Goal: Communication & Community: Ask a question

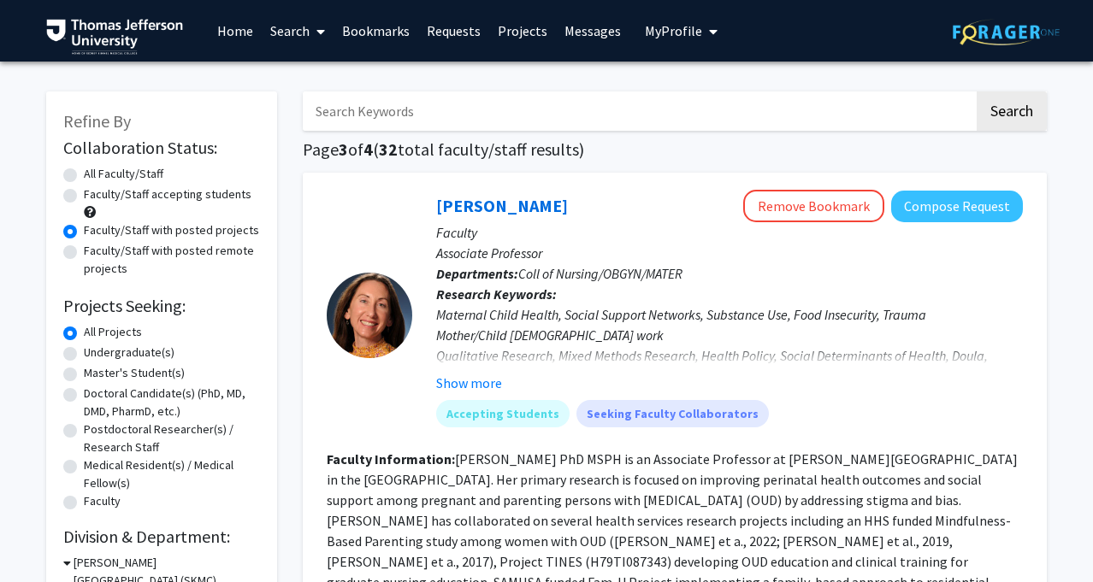
click at [84, 174] on label "All Faculty/Staff" at bounding box center [124, 174] width 80 height 18
click at [84, 174] on input "All Faculty/Staff" at bounding box center [89, 170] width 11 height 11
radio input "true"
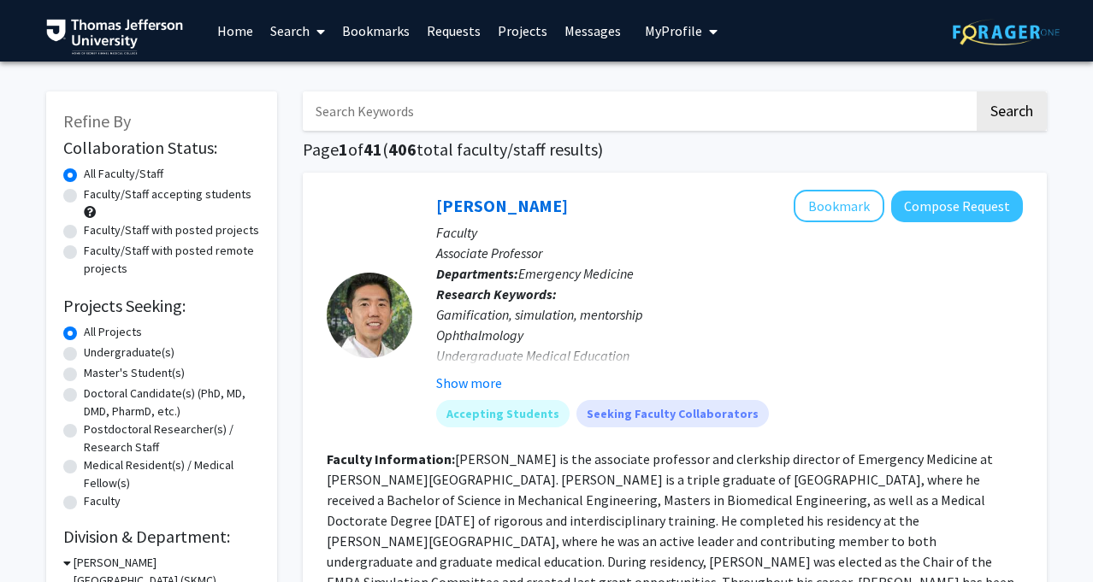
click at [84, 230] on label "Faculty/Staff with posted projects" at bounding box center [171, 230] width 175 height 18
click at [84, 230] on input "Faculty/Staff with posted projects" at bounding box center [89, 226] width 11 height 11
radio input "true"
click at [297, 25] on link "Search" at bounding box center [298, 31] width 72 height 60
click at [297, 26] on link "Search" at bounding box center [298, 31] width 72 height 60
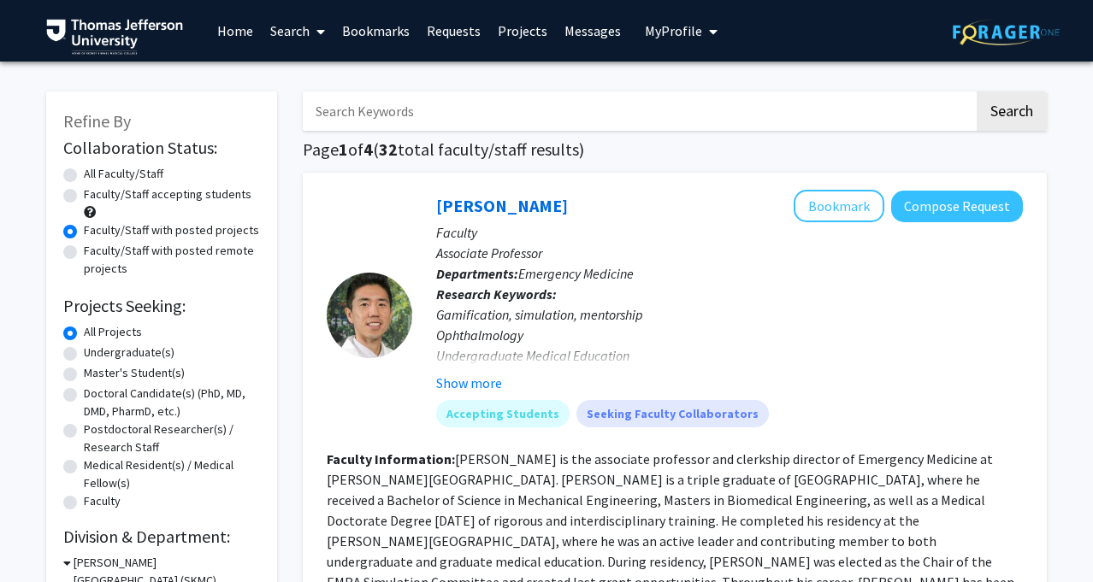
click at [692, 28] on span "My Profile" at bounding box center [673, 30] width 57 height 17
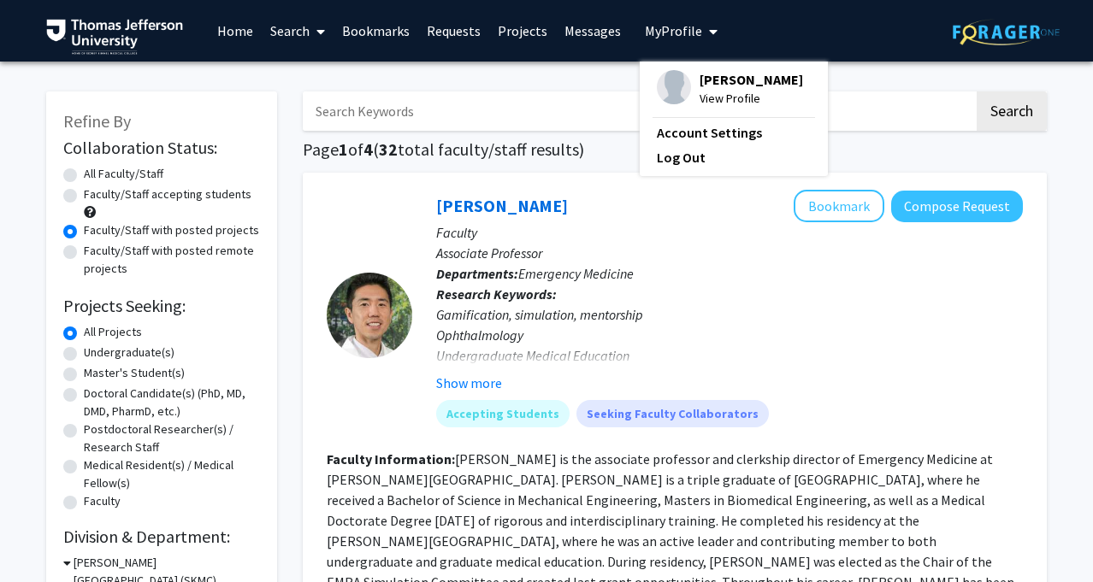
click at [692, 27] on span "My Profile" at bounding box center [673, 30] width 57 height 17
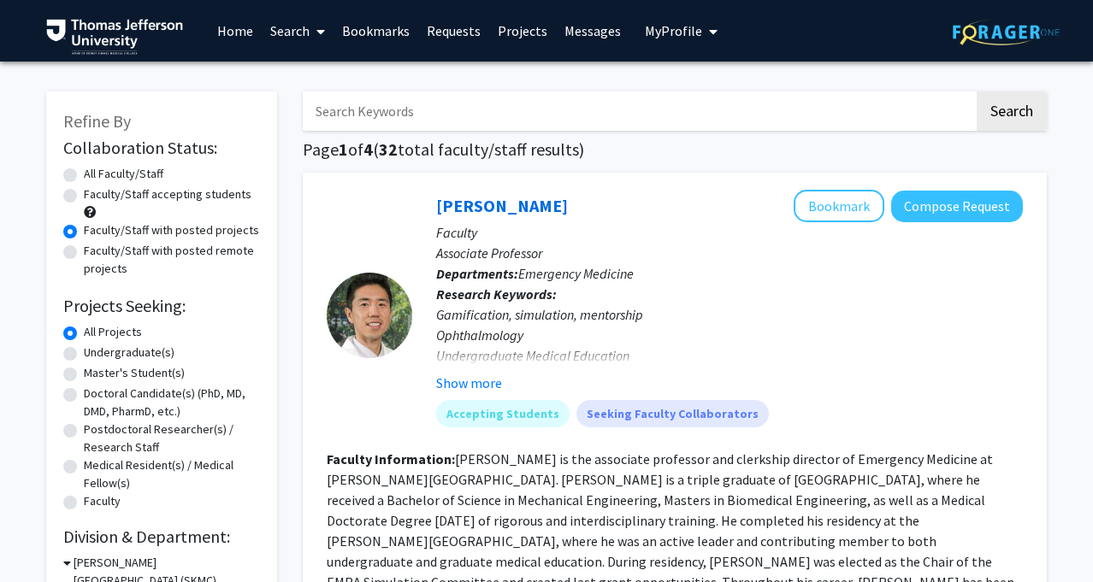
click at [428, 27] on link "Requests" at bounding box center [453, 31] width 71 height 60
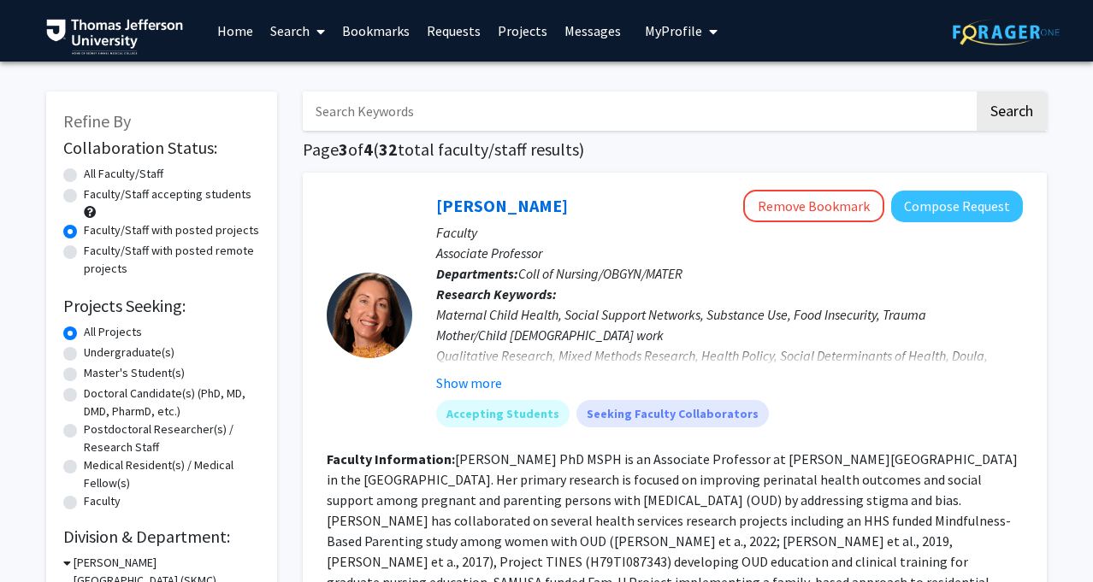
click at [77, 192] on div "Faculty/Staff accepting students" at bounding box center [161, 204] width 197 height 36
click at [84, 253] on label "Faculty/Staff with posted remote projects" at bounding box center [172, 260] width 176 height 36
click at [84, 253] on input "Faculty/Staff with posted remote projects" at bounding box center [89, 247] width 11 height 11
radio input "true"
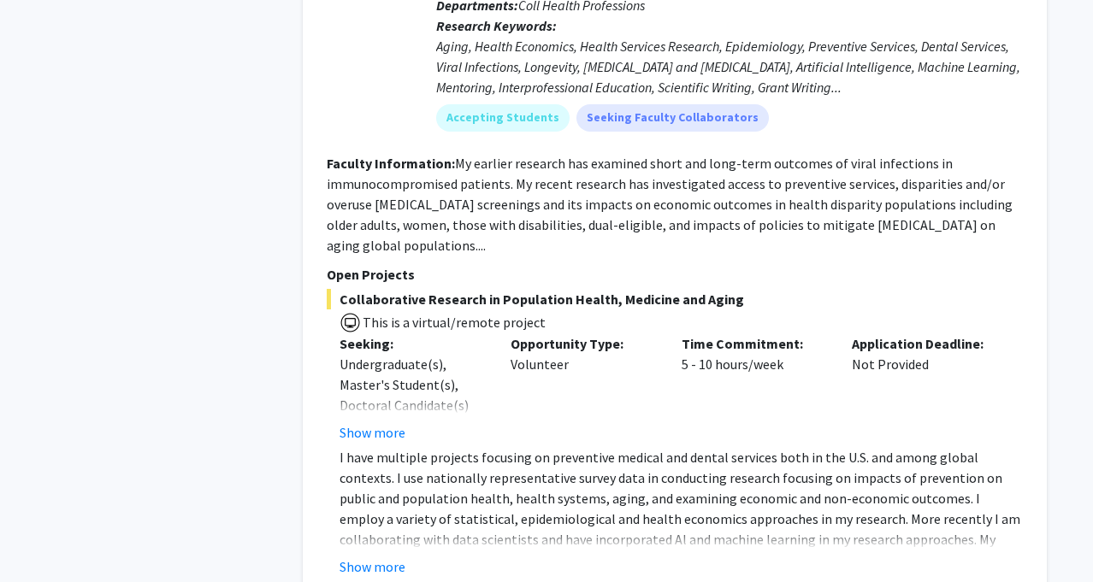
scroll to position [10794, 0]
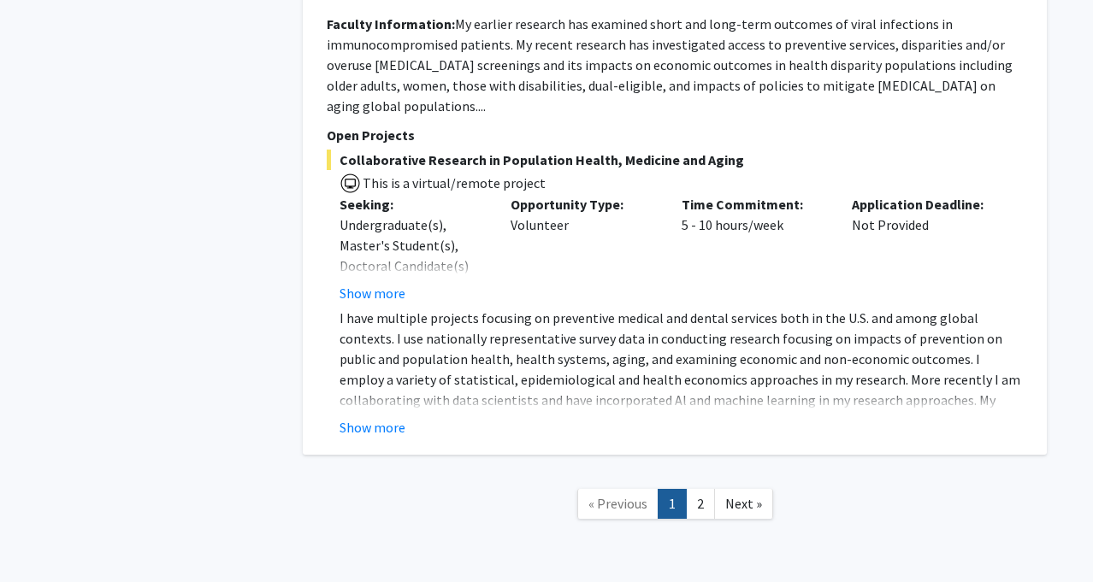
click at [705, 489] on link "2" at bounding box center [700, 504] width 29 height 30
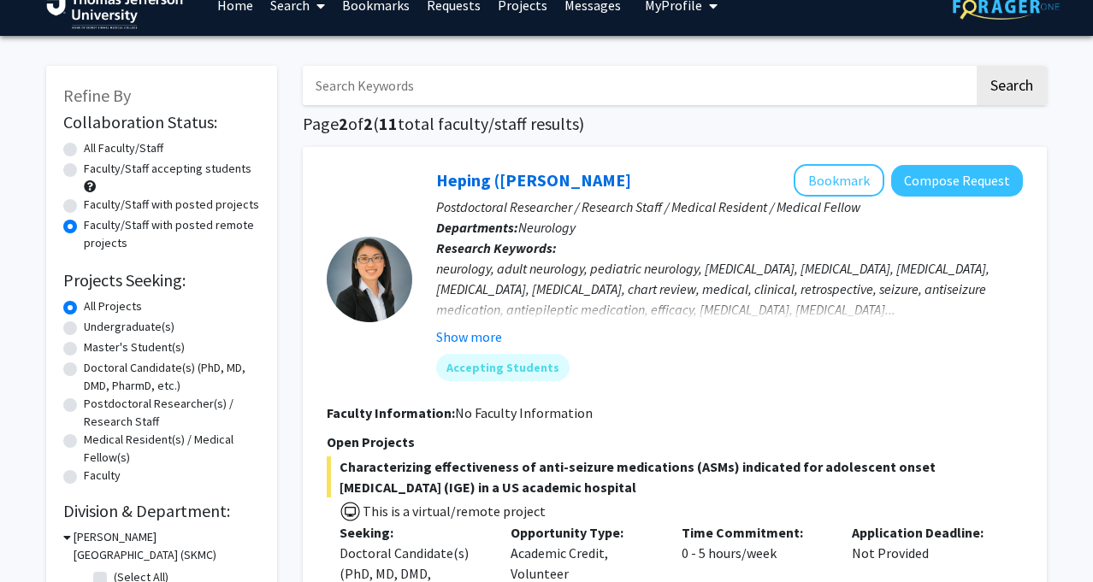
scroll to position [23, 0]
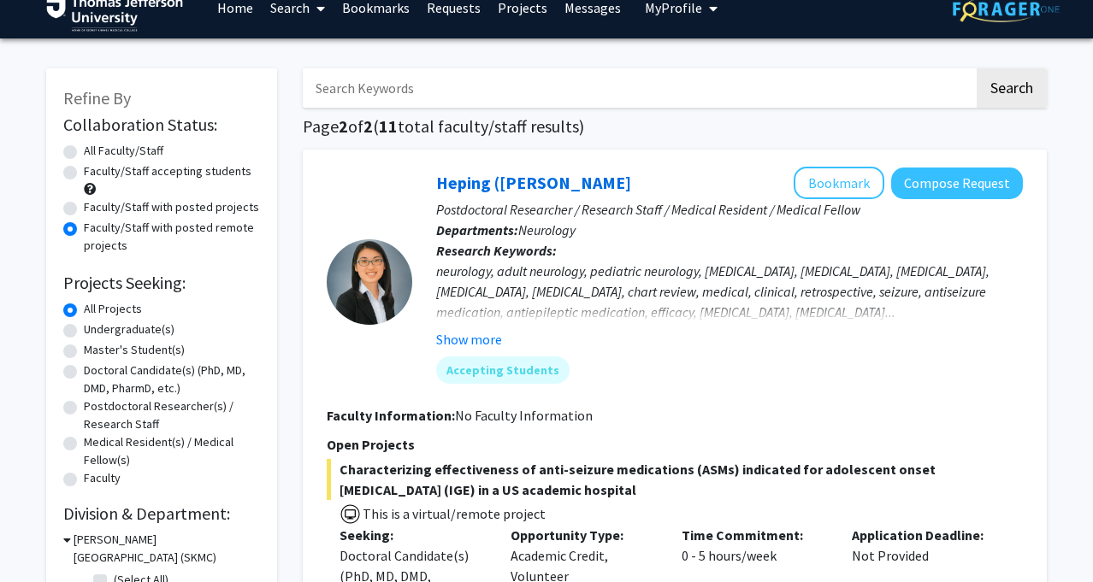
click at [84, 204] on label "Faculty/Staff with posted projects" at bounding box center [171, 207] width 175 height 18
click at [84, 204] on input "Faculty/Staff with posted projects" at bounding box center [89, 203] width 11 height 11
radio input "true"
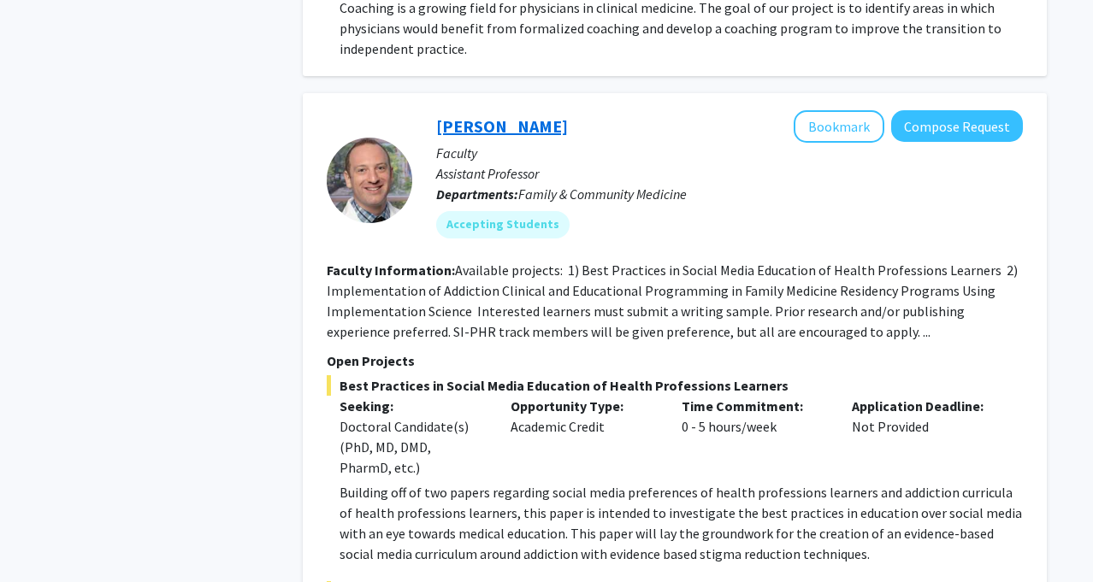
scroll to position [3702, 0]
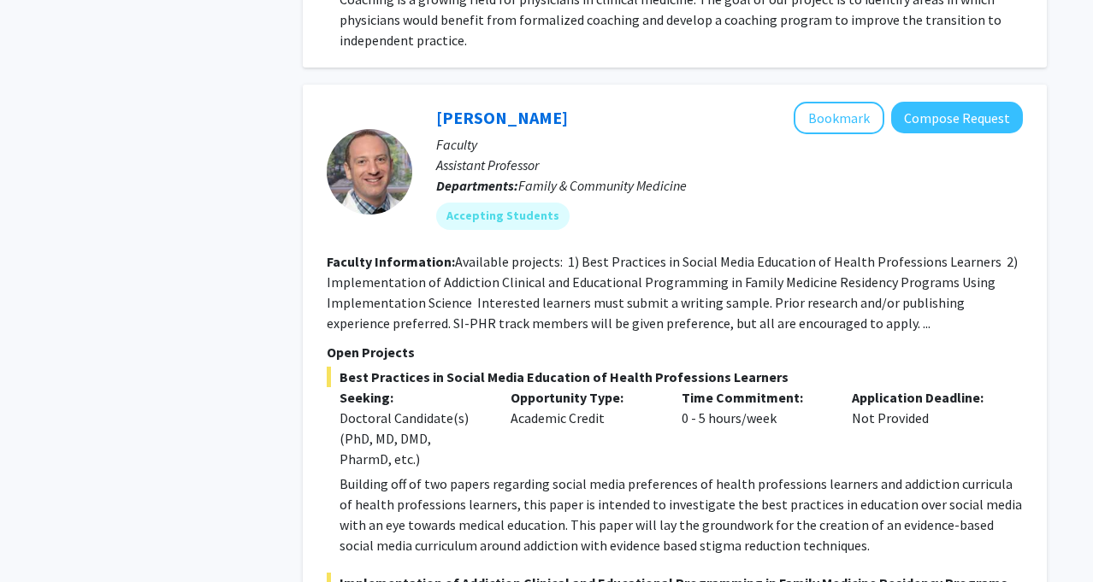
click at [844, 305] on fg-read-more "Available projects: 1) Best Practices in Social Media Education of Health Profe…" at bounding box center [672, 292] width 691 height 79
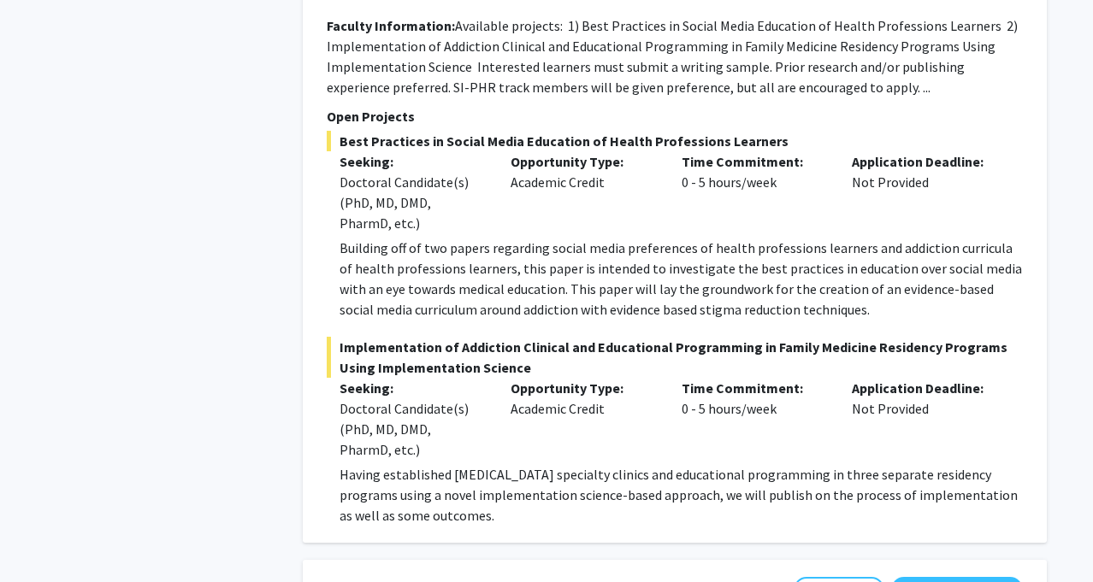
scroll to position [3908, 0]
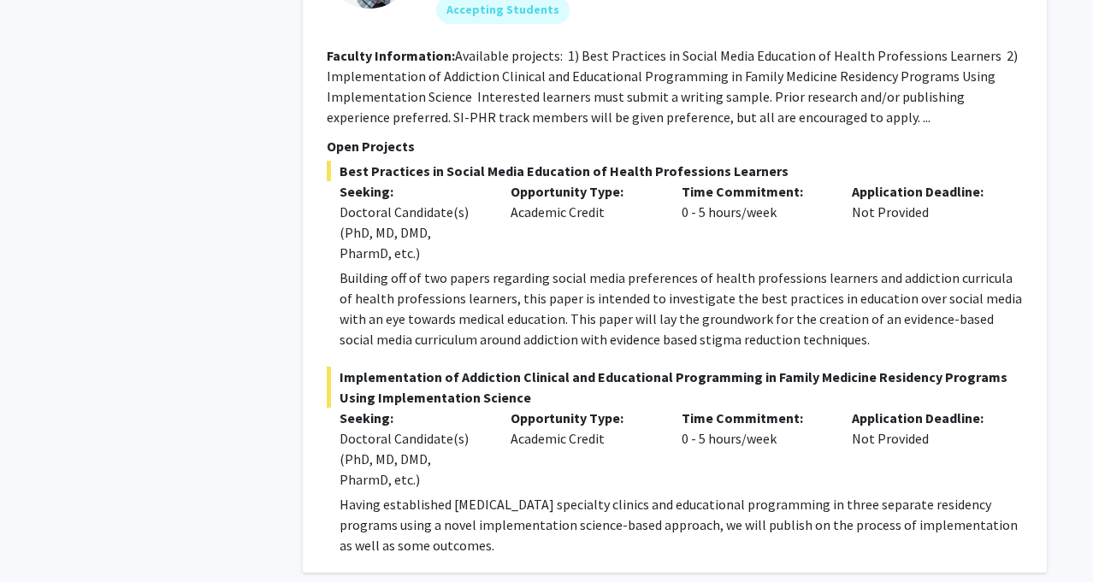
drag, startPoint x: 472, startPoint y: 528, endPoint x: 308, endPoint y: 37, distance: 517.6
click at [308, 37] on div "[PERSON_NAME] Bookmark Compose Request Faculty Assistant Professor Departments:…" at bounding box center [675, 226] width 744 height 694
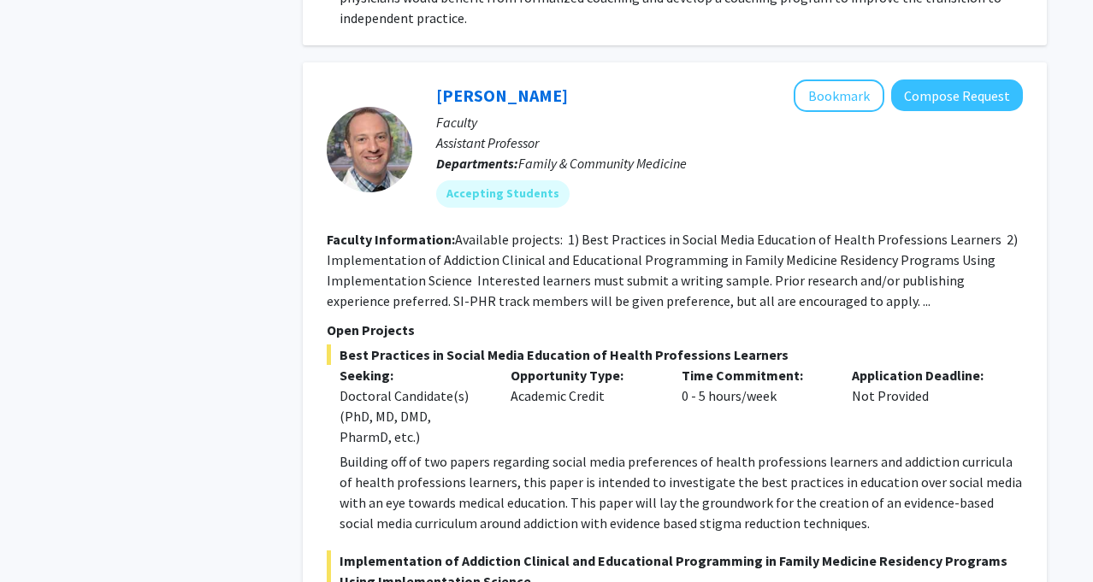
scroll to position [3725, 0]
copy fg-search-faculty "Loremip Dolorsitame: Consectet adipisci: 4) Elit Seddoeius te Incidi Utlab Etdo…"
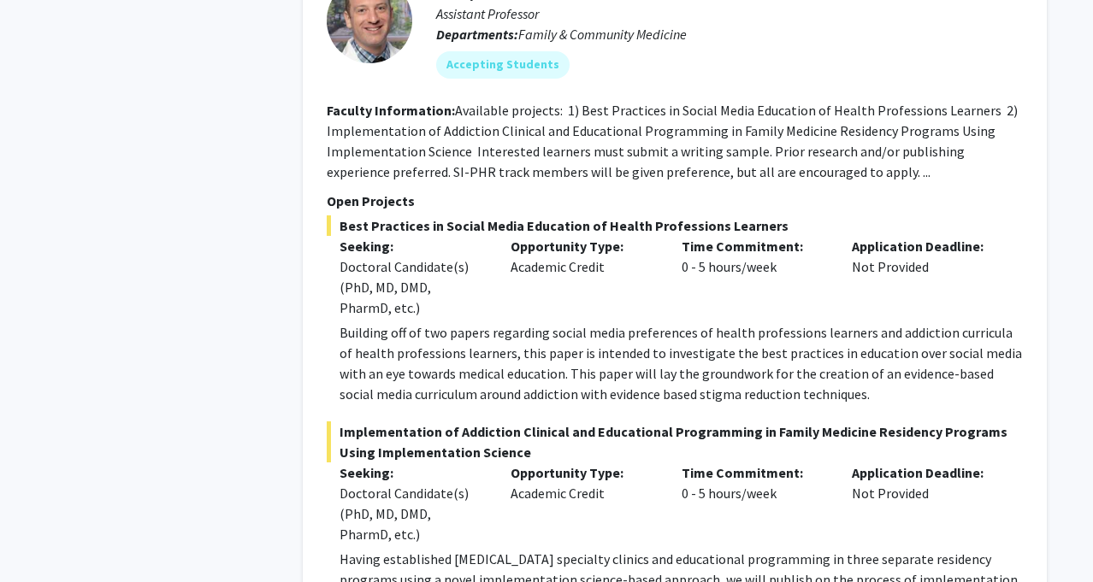
scroll to position [3855, 0]
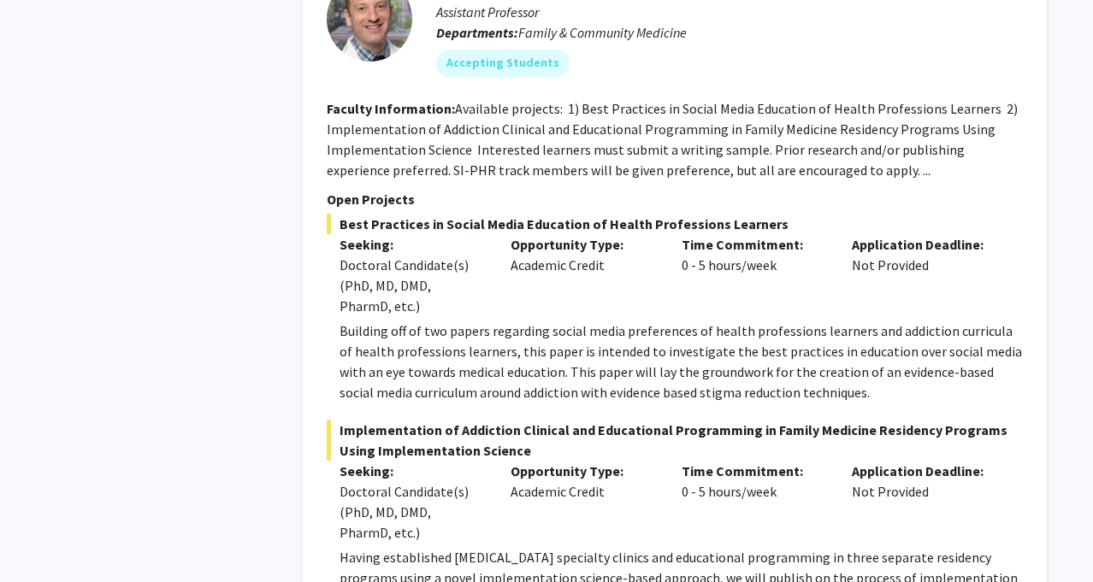
copy fg-search-faculty "Loremip Dolorsitame: Consectet adipisci: 4) Elit Seddoeius te Incidi Utlab Etdo…"
click at [877, 154] on section "Faculty Information: Available projects: 1) Best Practices in Social Media Educ…" at bounding box center [675, 139] width 696 height 82
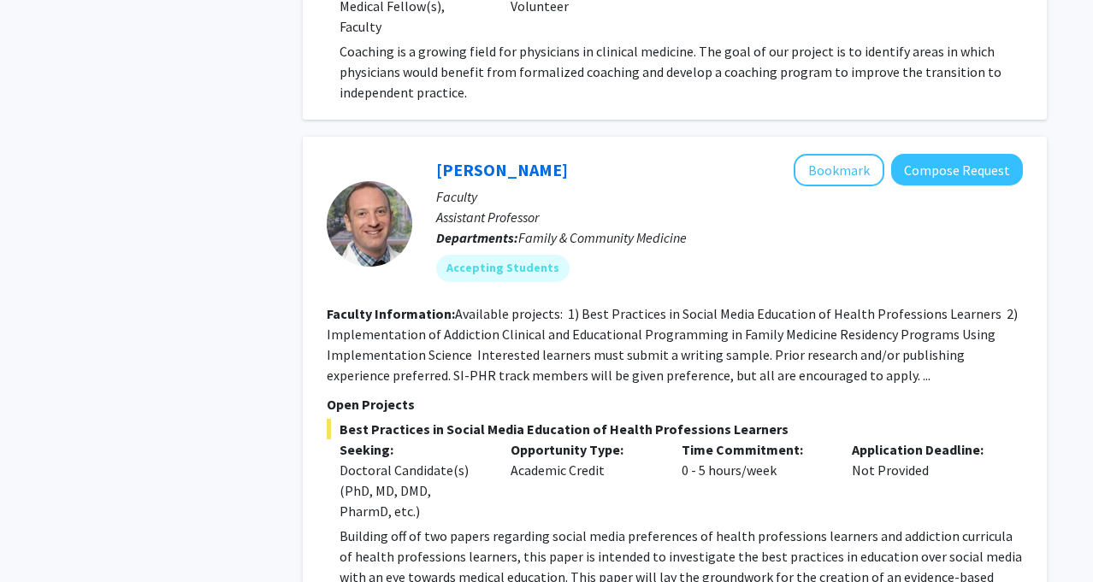
scroll to position [3652, 0]
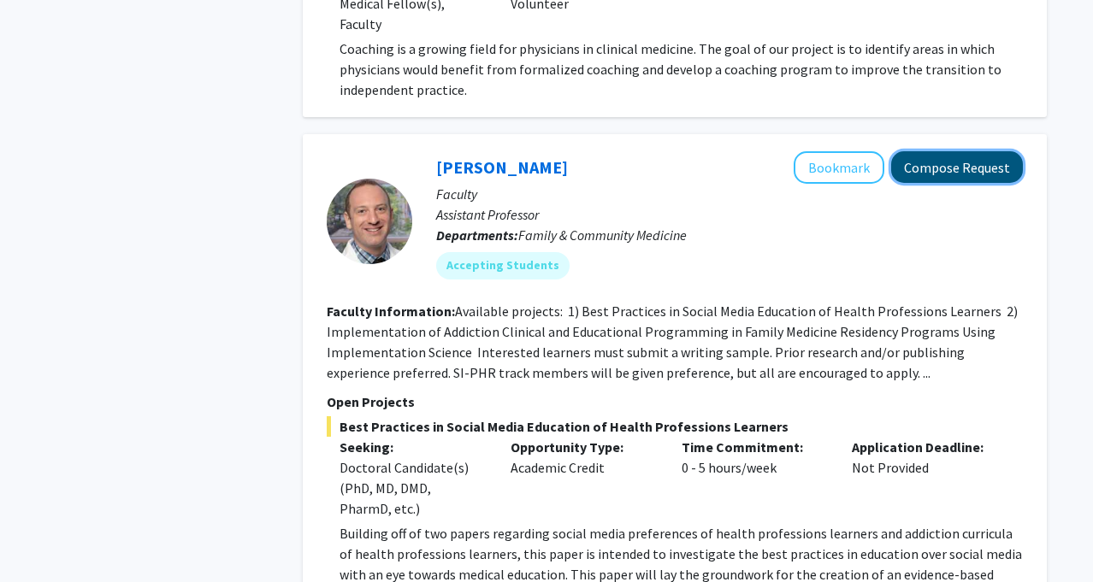
click at [930, 156] on button "Compose Request" at bounding box center [957, 167] width 132 height 32
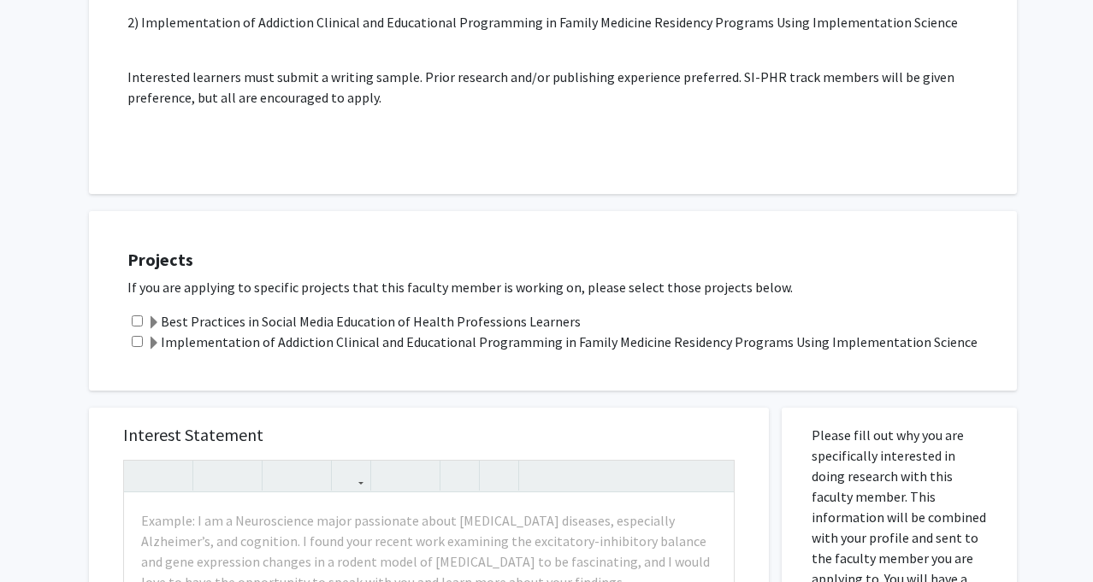
scroll to position [398, 0]
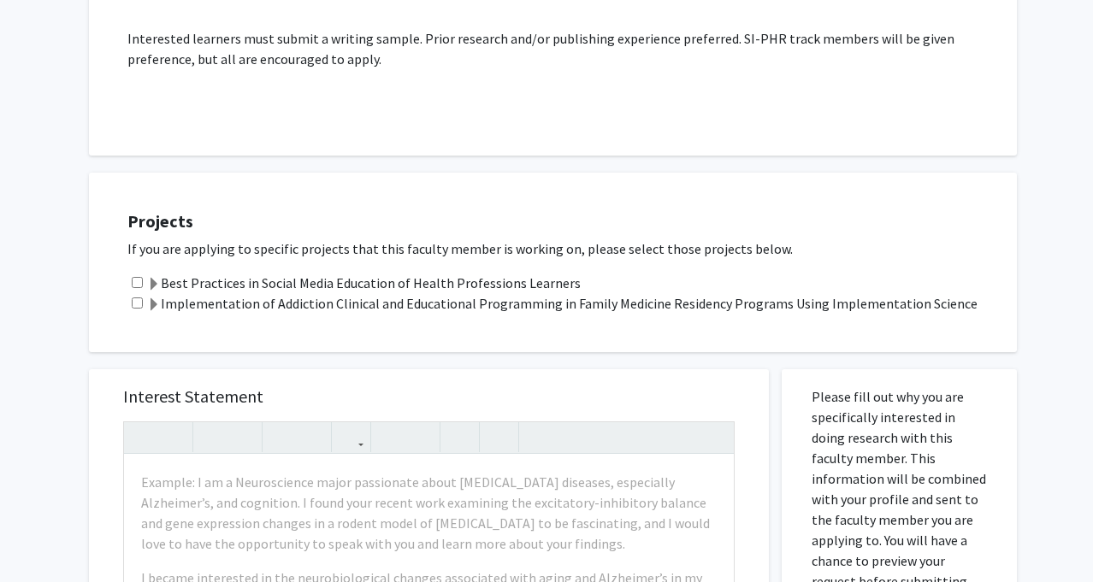
click at [135, 280] on input "checkbox" at bounding box center [137, 282] width 11 height 11
checkbox input "true"
click at [134, 300] on input "checkbox" at bounding box center [137, 303] width 11 height 11
checkbox input "true"
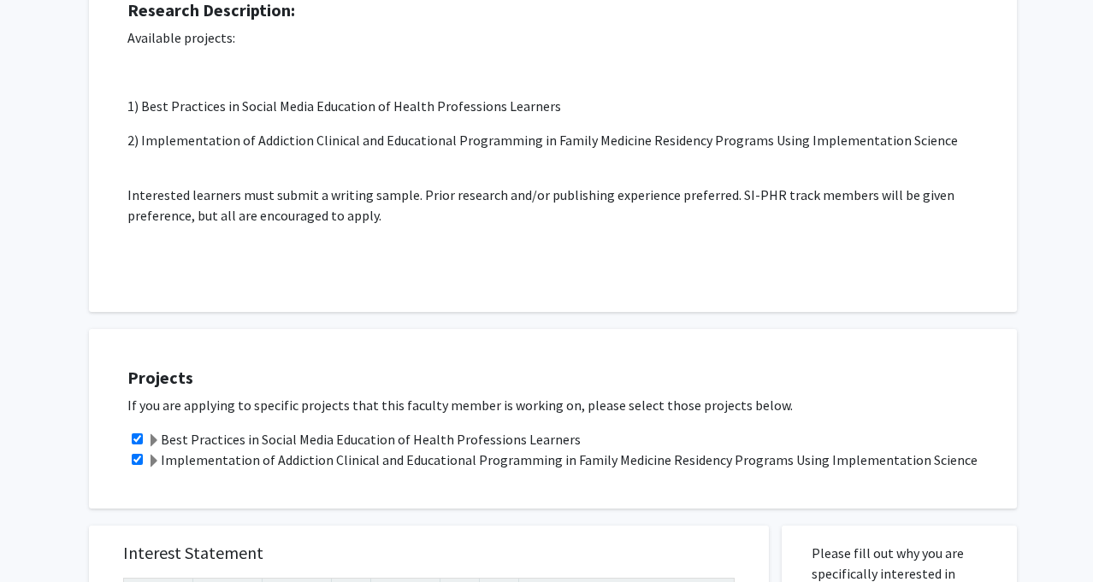
scroll to position [0, 0]
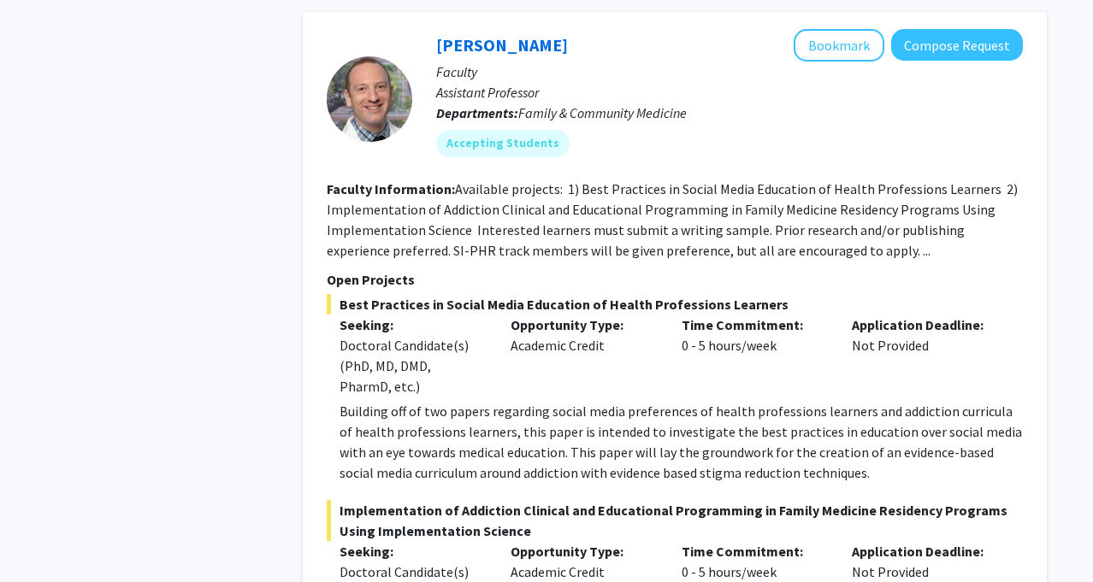
scroll to position [3750, 0]
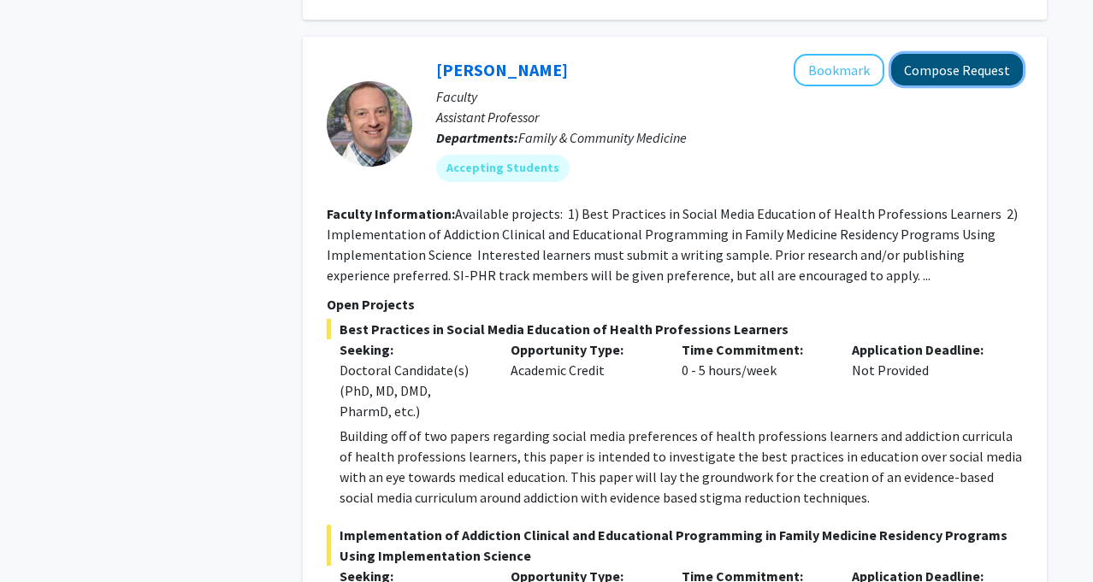
click at [951, 56] on button "Compose Request" at bounding box center [957, 70] width 132 height 32
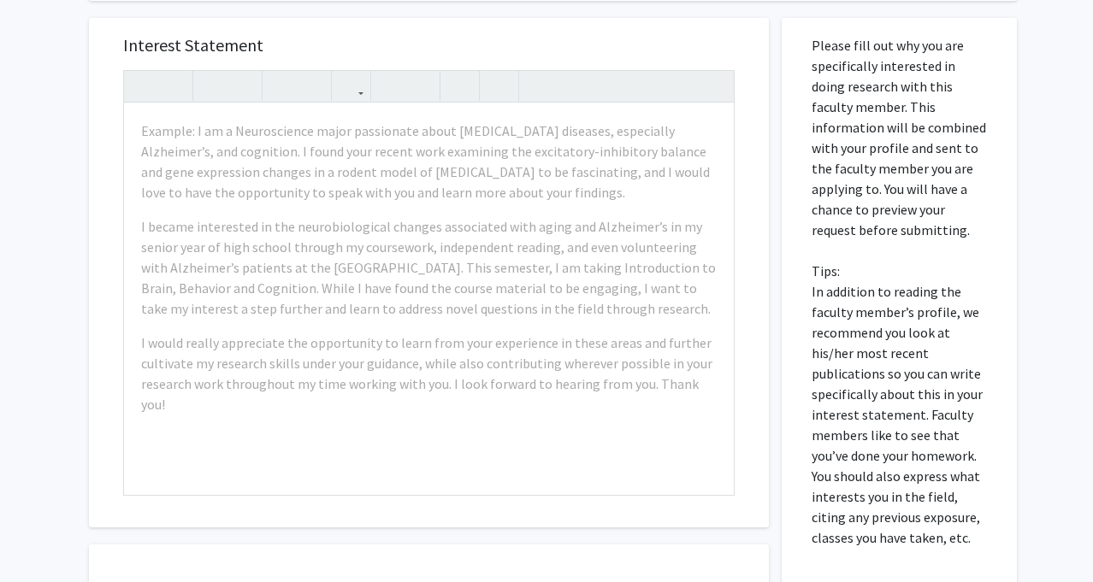
scroll to position [738, 0]
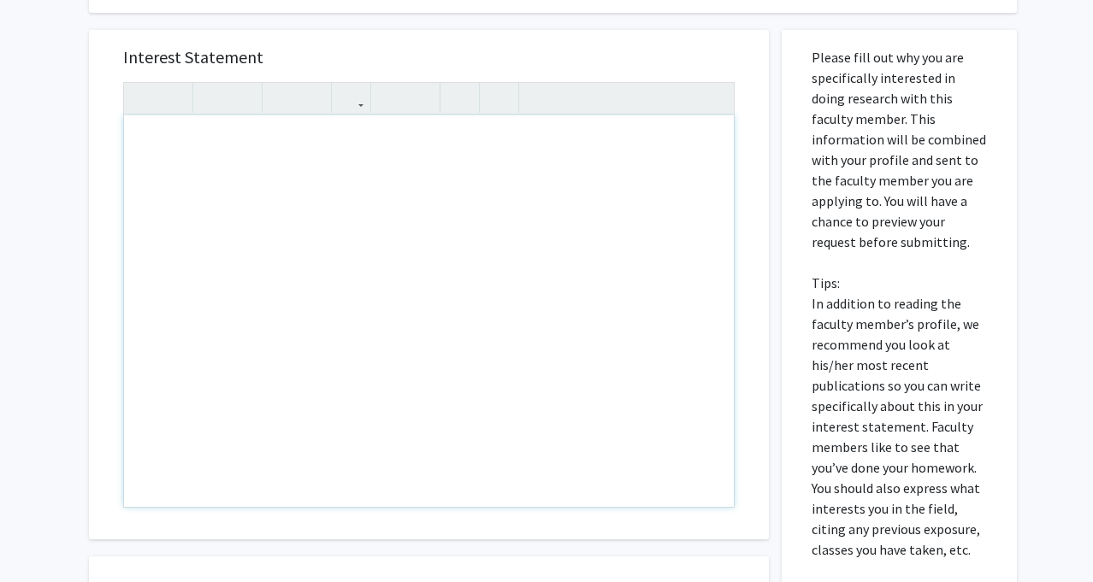
click at [416, 292] on div "Note to users with screen readers: Please press Alt+0 or Option+0 to deactivate…" at bounding box center [429, 311] width 610 height 392
paste div "Note to users with screen readers: Please press Alt+0 or Option+0 to deactivate…"
type textarea "<p>Dear [PERSON_NAME],</p><br><p>My name is [PERSON_NAME], and I am a second-ye…"
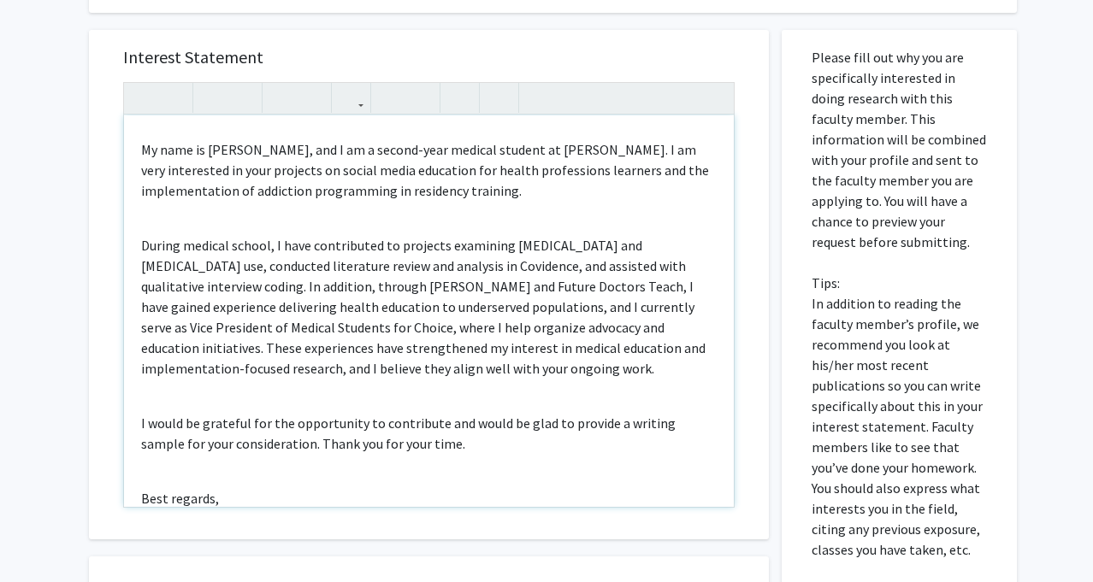
scroll to position [51, 0]
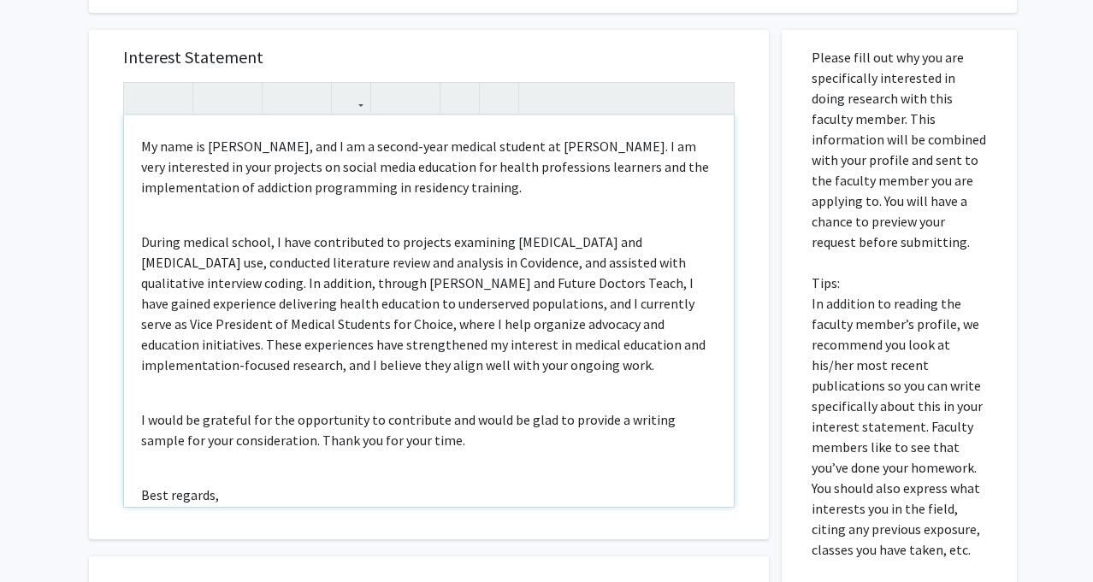
click at [318, 231] on div "Dear [PERSON_NAME], My name is [PERSON_NAME], and I am a second-year medical st…" at bounding box center [429, 311] width 610 height 392
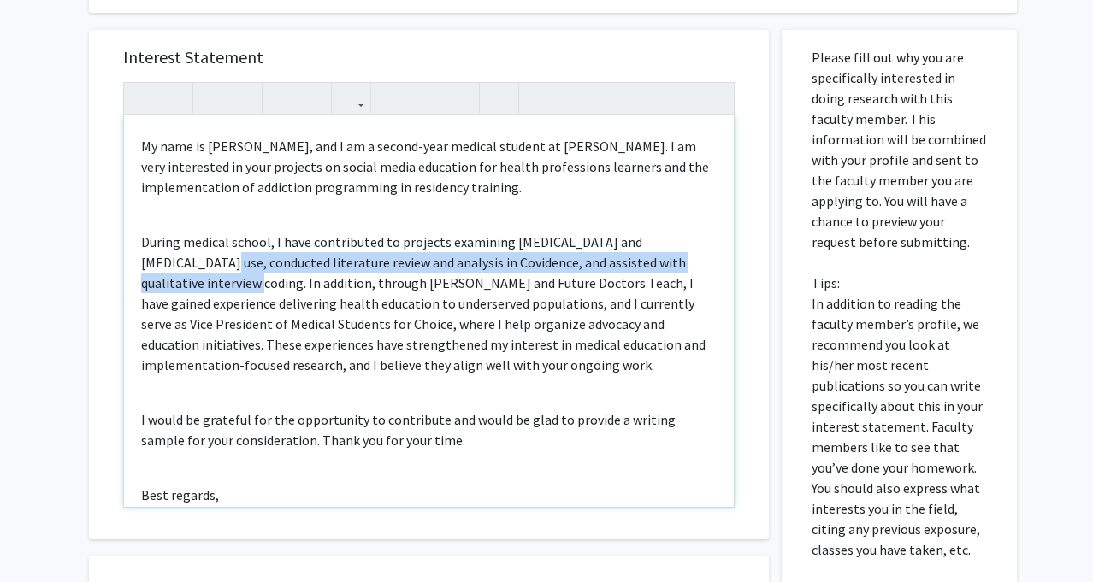
drag, startPoint x: 180, startPoint y: 282, endPoint x: 138, endPoint y: 270, distance: 43.6
click at [138, 270] on div "Dear [PERSON_NAME], My name is [PERSON_NAME], and I am a second-year medical st…" at bounding box center [429, 311] width 610 height 392
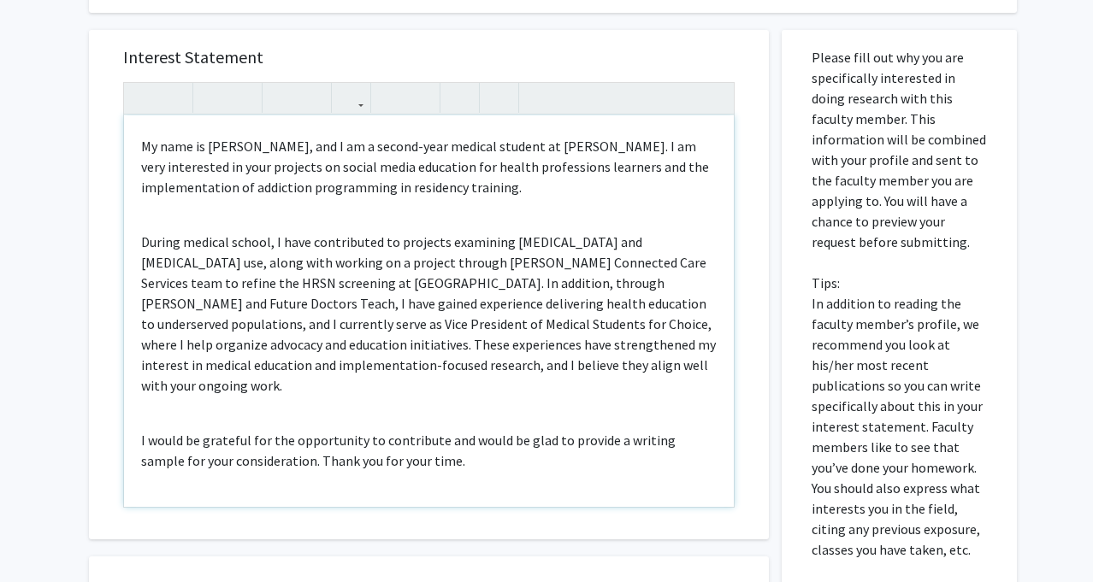
click at [339, 255] on p "During medical school, I have contributed to projects examining [MEDICAL_DATA] …" at bounding box center [428, 314] width 575 height 164
click at [303, 393] on div "Dear [PERSON_NAME], My name is [PERSON_NAME], and I am a second-year medical st…" at bounding box center [429, 311] width 610 height 392
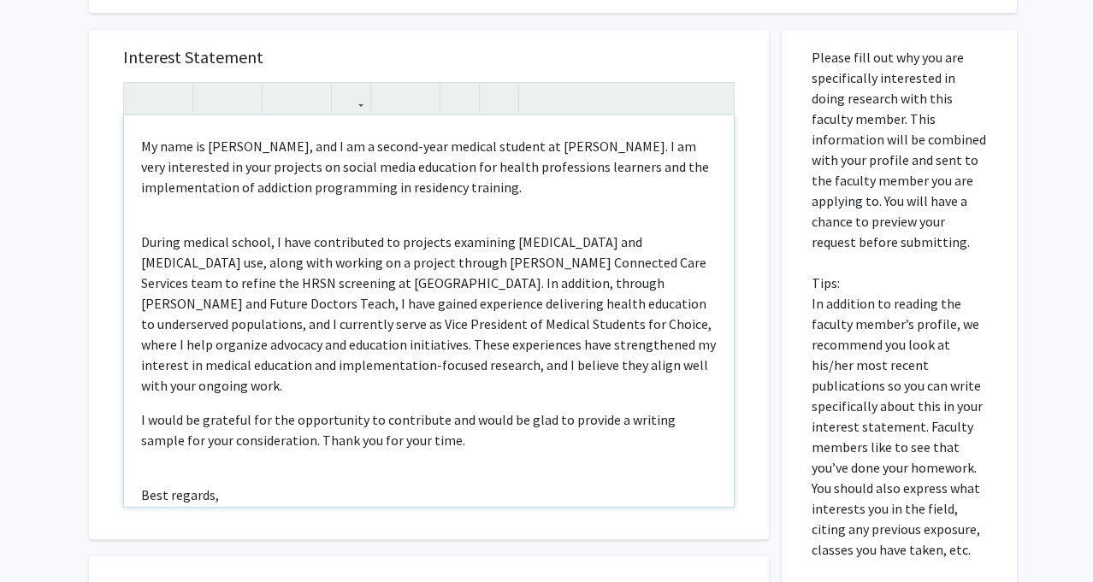
click at [185, 215] on div "Dear [PERSON_NAME], My name is [PERSON_NAME], and I am a second-year medical st…" at bounding box center [429, 311] width 610 height 392
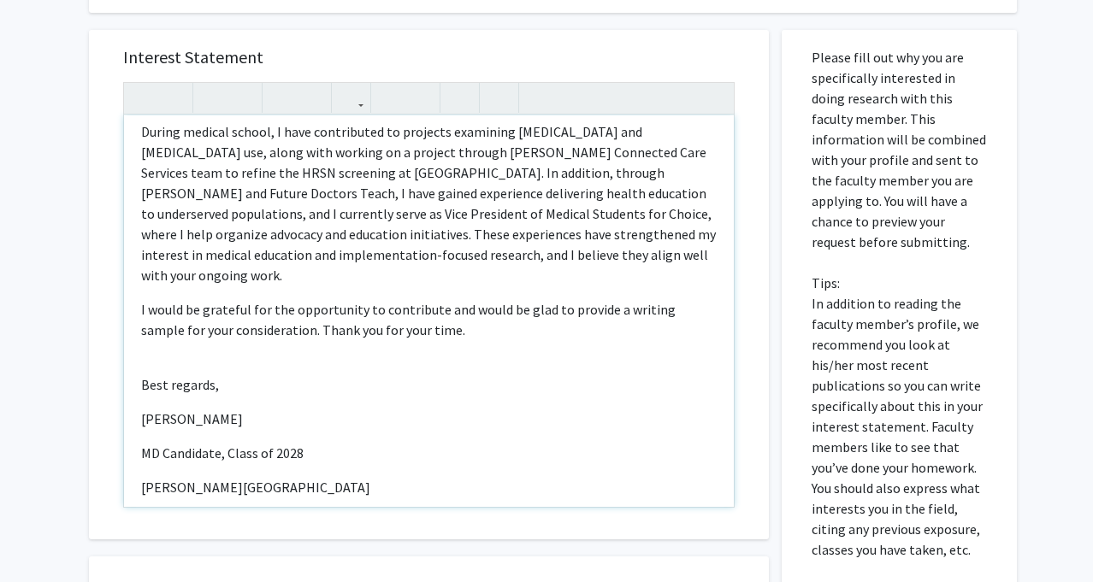
scroll to position [142, 0]
click at [133, 433] on div "Dear [PERSON_NAME], My name is [PERSON_NAME], and I am a second-year medical st…" at bounding box center [429, 311] width 610 height 392
click at [324, 476] on p "[PERSON_NAME][GEOGRAPHIC_DATA]" at bounding box center [428, 486] width 575 height 21
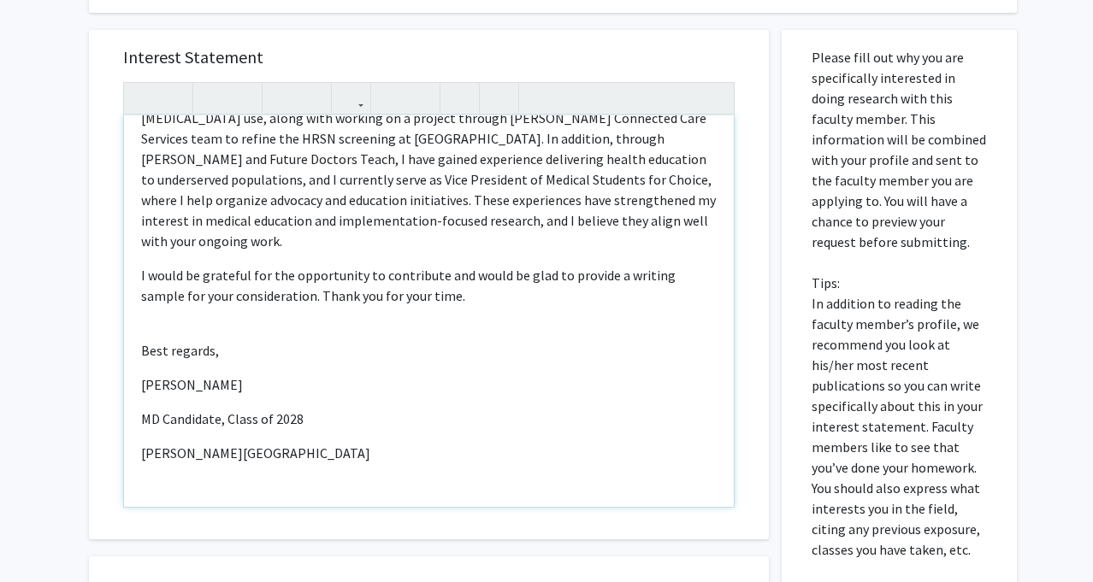
scroll to position [176, 0]
click at [439, 282] on p "I would be grateful for the opportunity to contribute and would be glad to prov…" at bounding box center [428, 284] width 575 height 41
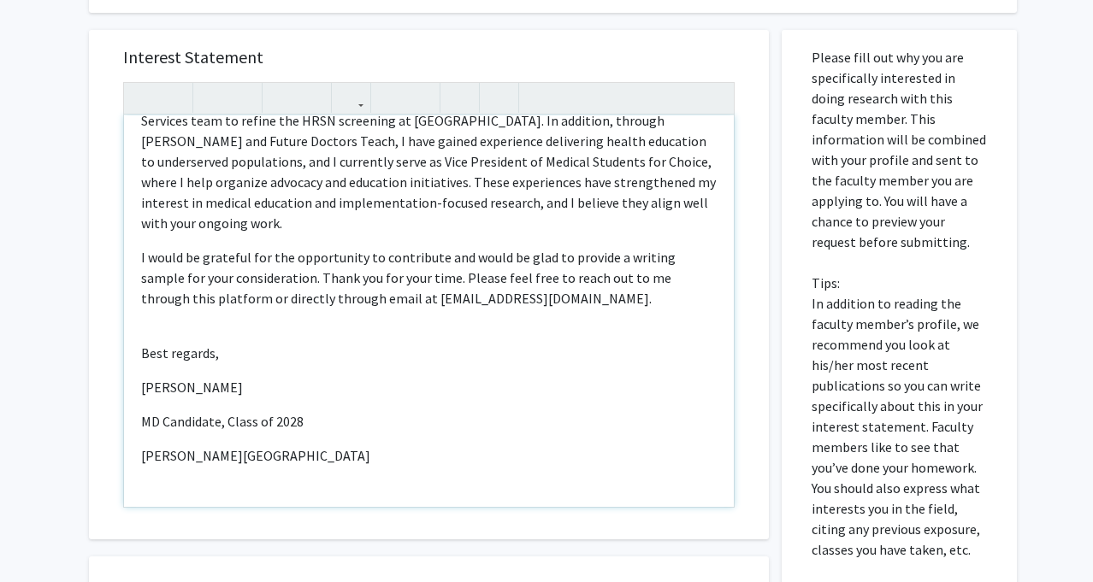
scroll to position [197, 0]
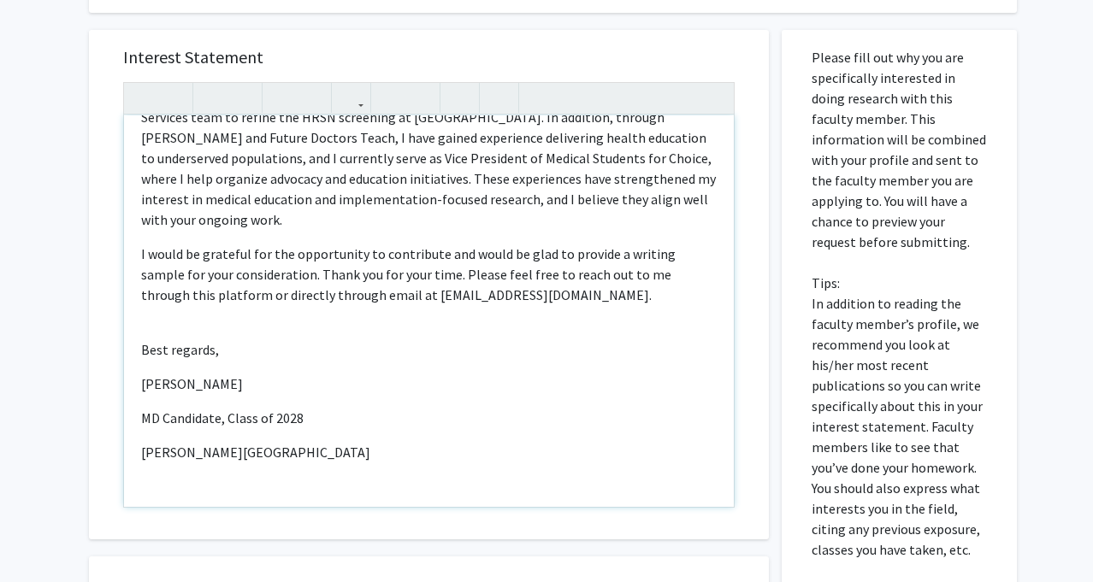
click at [317, 287] on div "Dear [PERSON_NAME], My name is [PERSON_NAME], and I am a second-year medical st…" at bounding box center [429, 311] width 610 height 392
click at [417, 255] on p "I would be grateful for the opportunity to contribute and would be glad to prov…" at bounding box center [428, 275] width 575 height 62
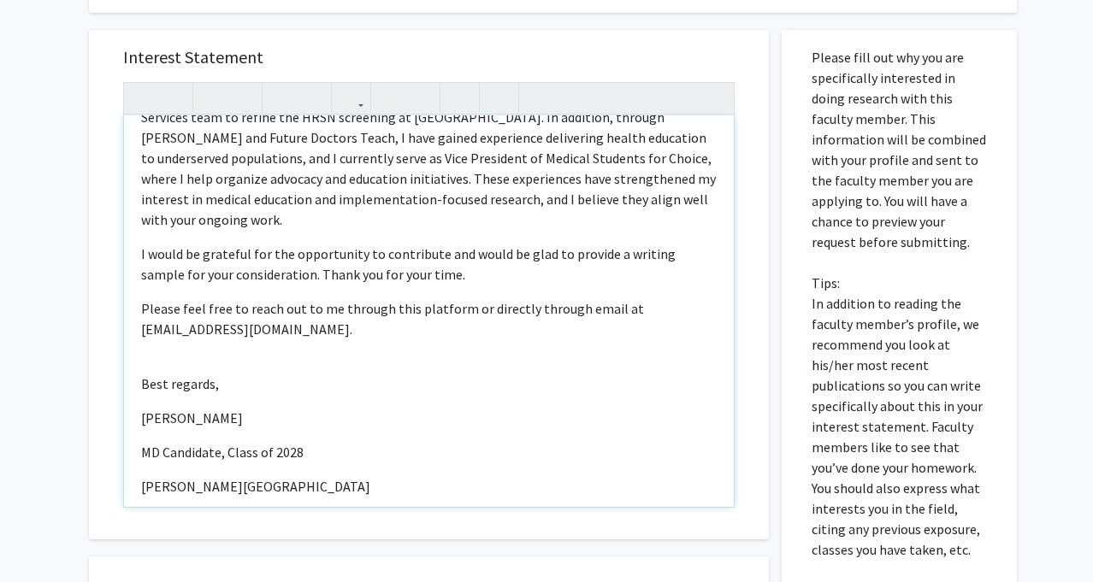
click at [544, 298] on p "Please feel free to reach out to me through this platform or directly through e…" at bounding box center [428, 318] width 575 height 41
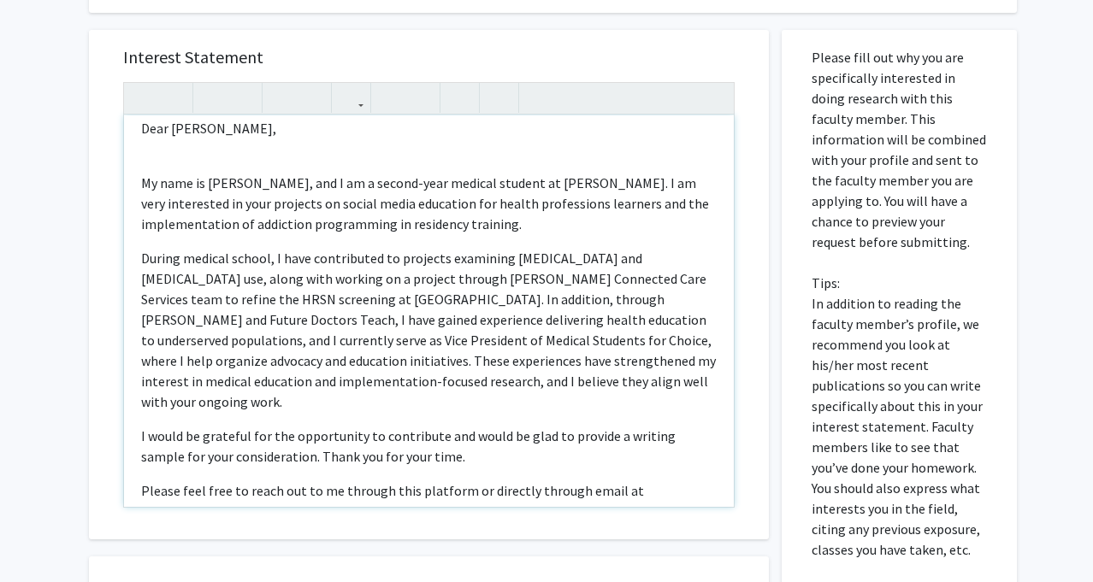
scroll to position [0, 0]
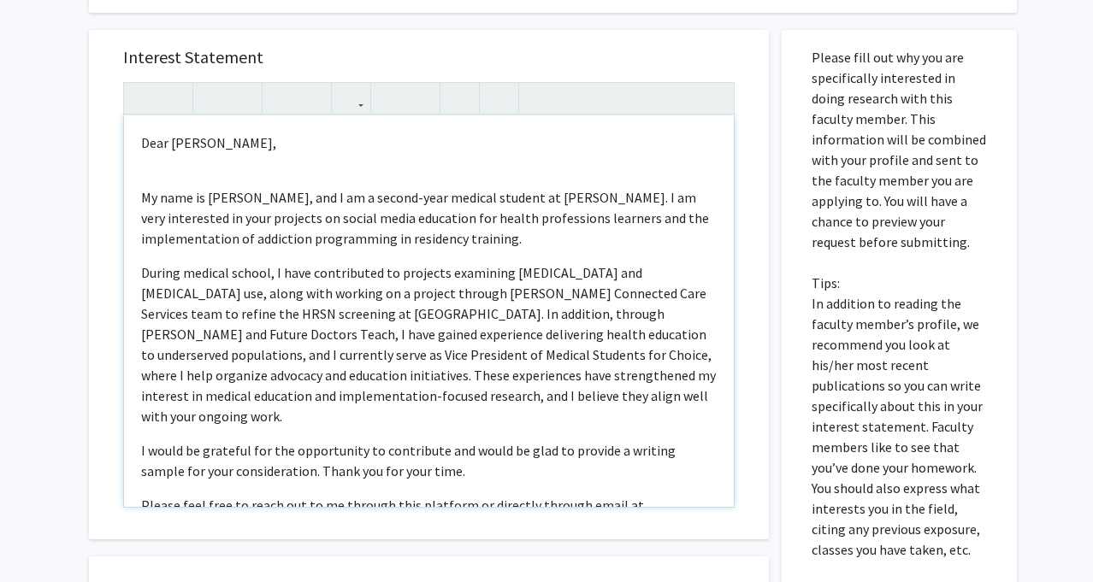
click at [221, 176] on div "Dear [PERSON_NAME], My name is [PERSON_NAME], and I am a second-year medical st…" at bounding box center [429, 311] width 610 height 392
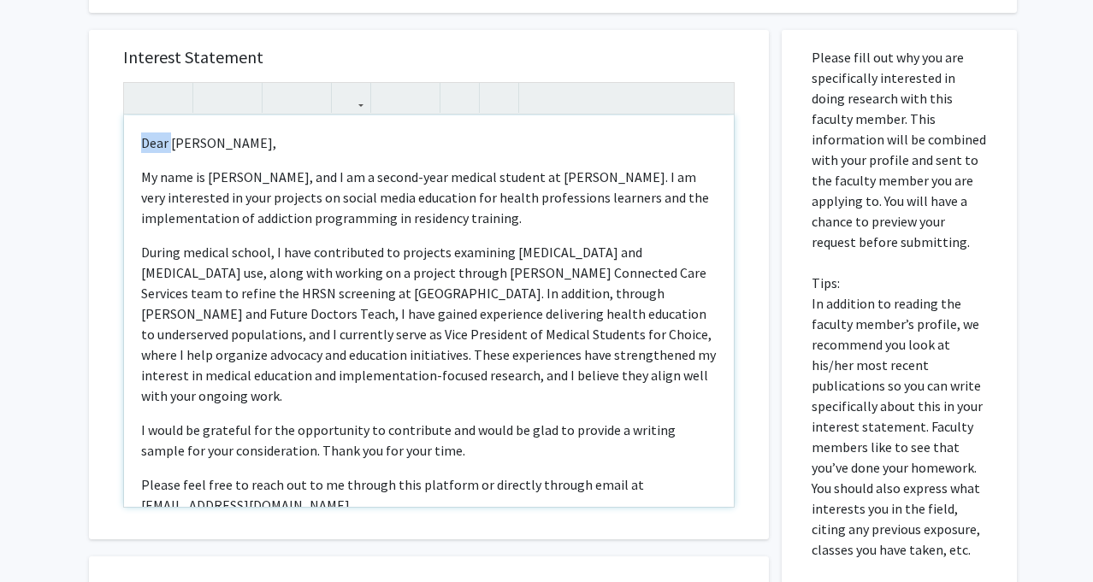
drag, startPoint x: 171, startPoint y: 141, endPoint x: 89, endPoint y: 141, distance: 82.1
click at [95, 141] on div "Interest Statement Dear [PERSON_NAME], My name is [PERSON_NAME], and I am a sec…" at bounding box center [429, 285] width 680 height 510
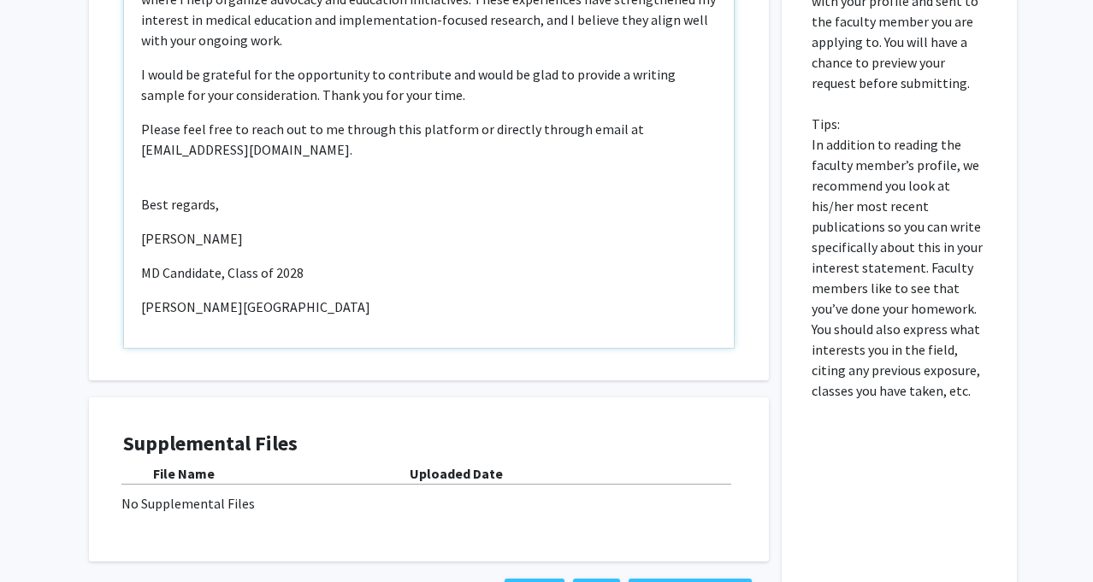
scroll to position [1031, 0]
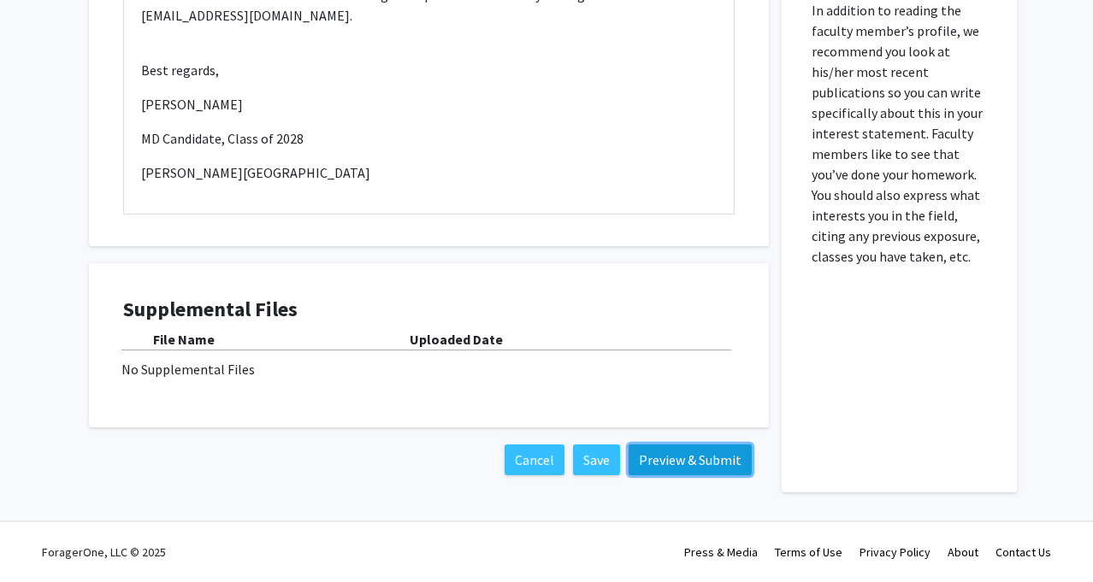
click at [676, 463] on button "Preview & Submit" at bounding box center [690, 460] width 123 height 31
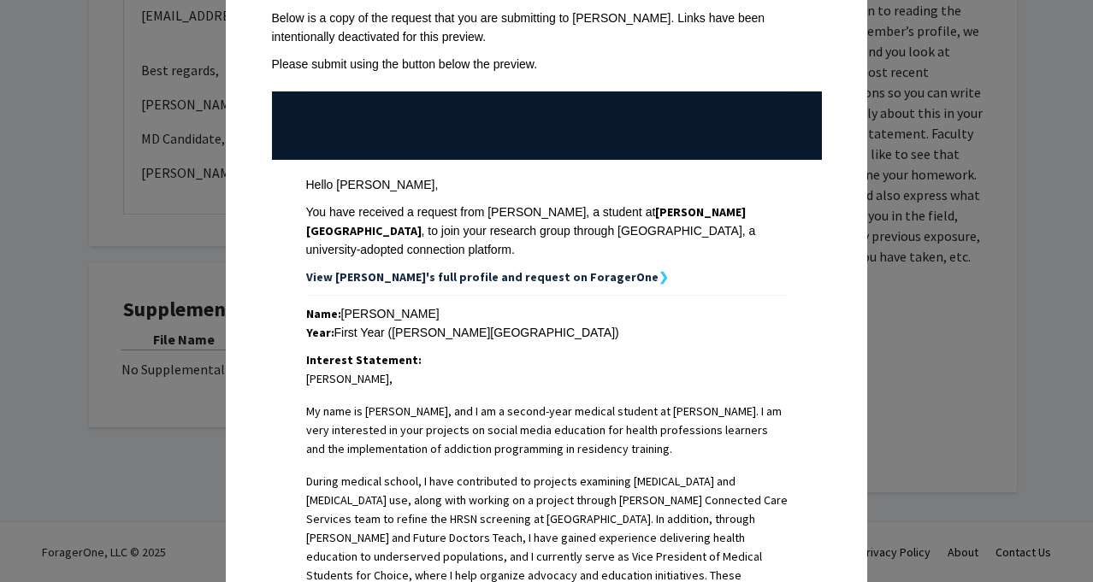
scroll to position [0, 0]
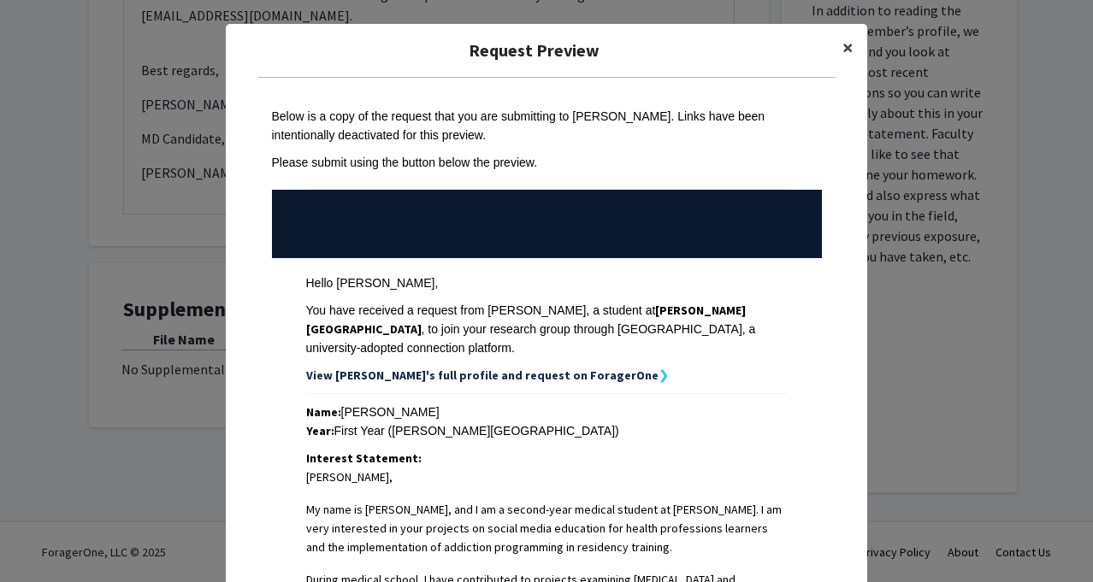
click at [846, 49] on span "×" at bounding box center [847, 47] width 11 height 27
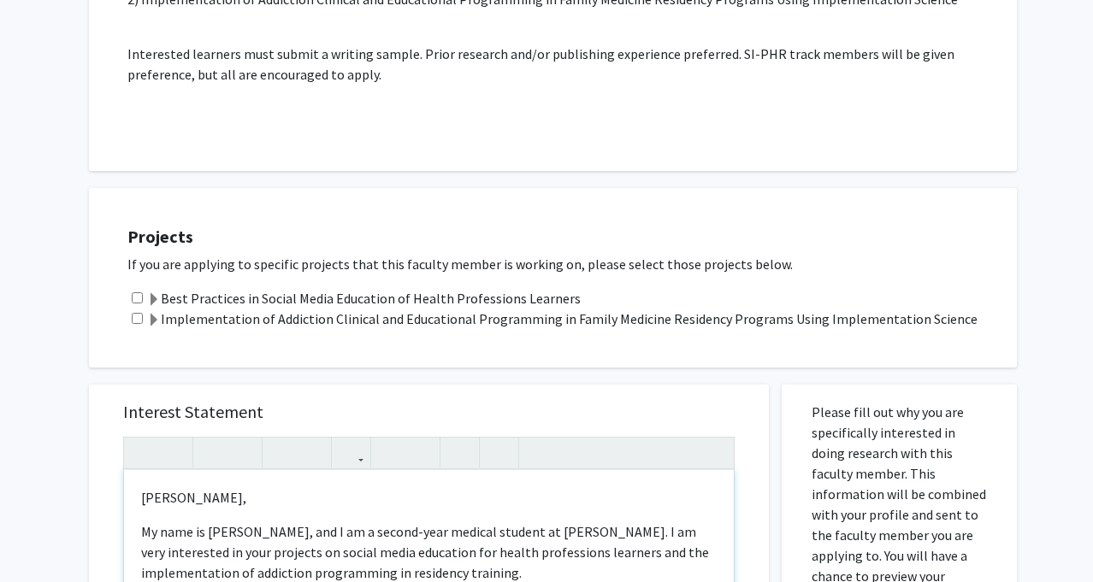
click at [624, 533] on p "My name is [PERSON_NAME], and I am a second-year medical student at [PERSON_NAM…" at bounding box center [428, 553] width 575 height 62
drag, startPoint x: 624, startPoint y: 533, endPoint x: 545, endPoint y: 534, distance: 79.5
click at [545, 534] on p "My name is [PERSON_NAME], and I am a second-year medical student at [PERSON_NAM…" at bounding box center [428, 553] width 575 height 62
type textarea "<p>[PERSON_NAME],</p><p>My name is [PERSON_NAME], and I am a second-year medica…"
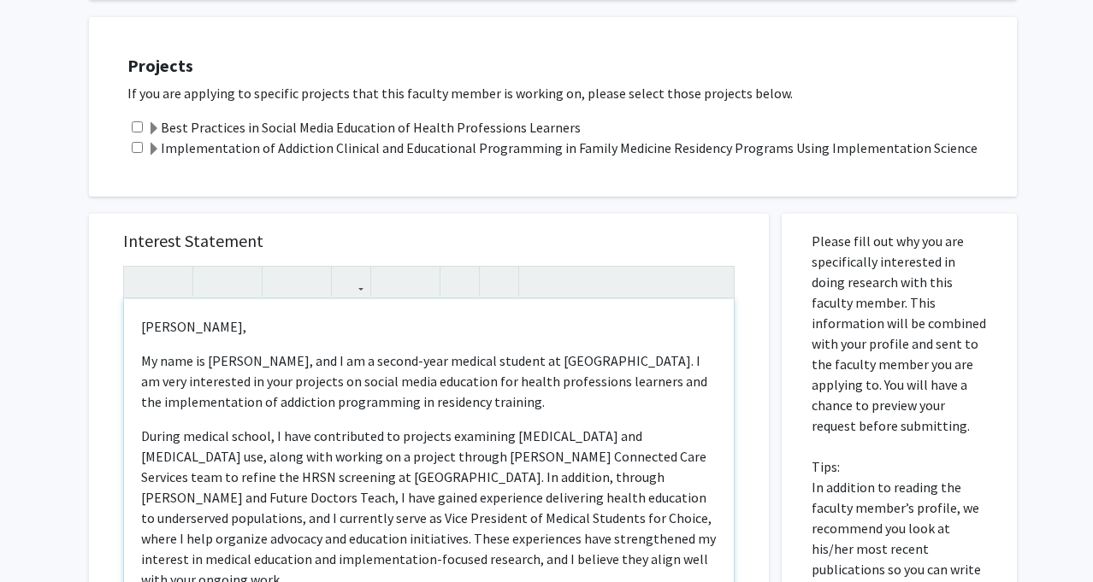
scroll to position [558, 0]
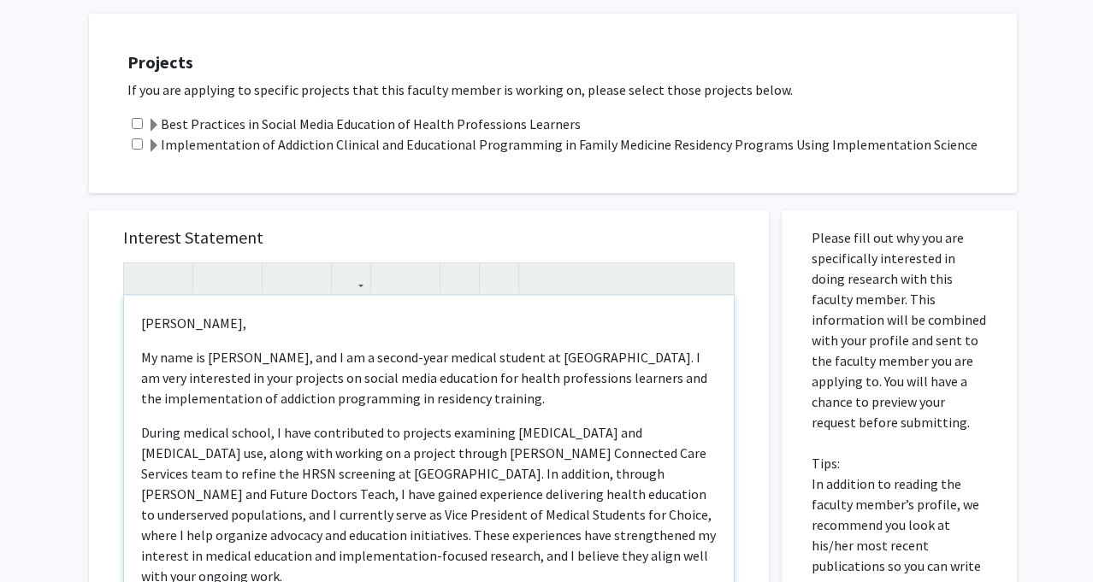
click at [532, 463] on p "During medical school, I have contributed to projects examining [MEDICAL_DATA] …" at bounding box center [428, 504] width 575 height 164
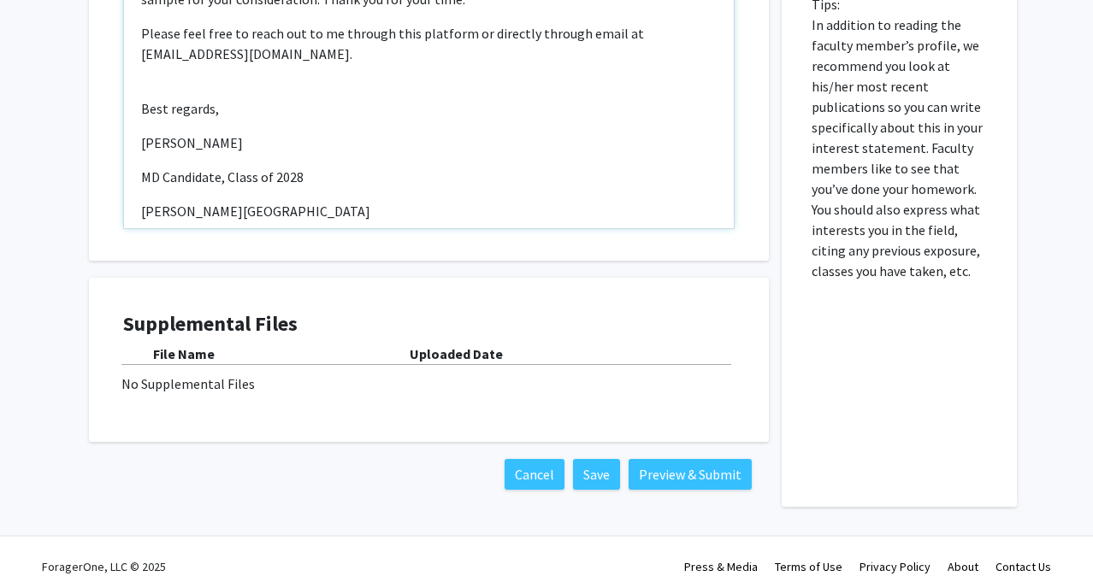
scroll to position [1030, 0]
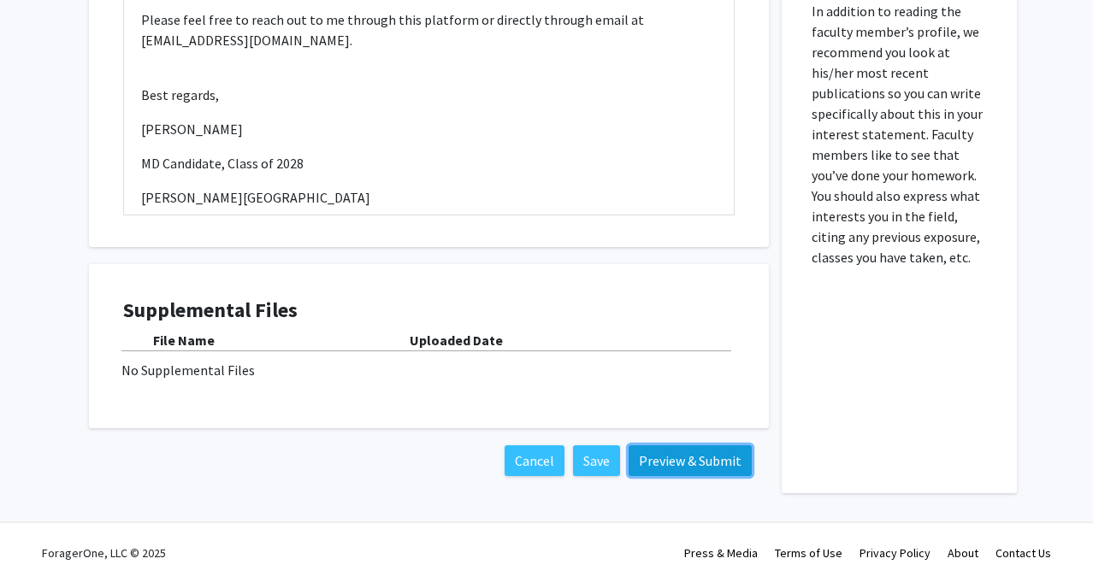
click at [687, 452] on button "Preview & Submit" at bounding box center [690, 461] width 123 height 31
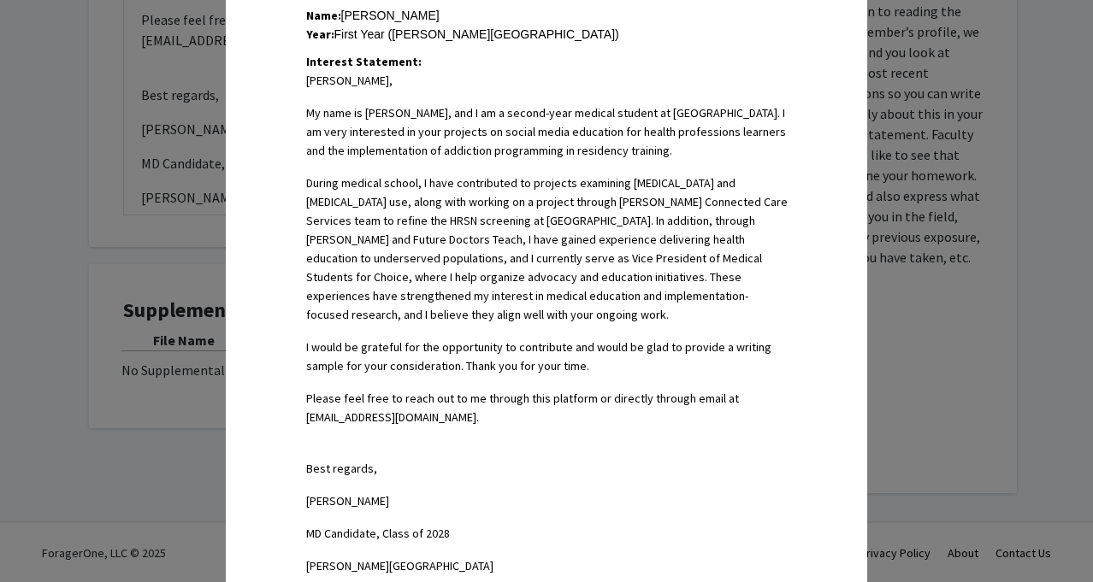
scroll to position [711, 0]
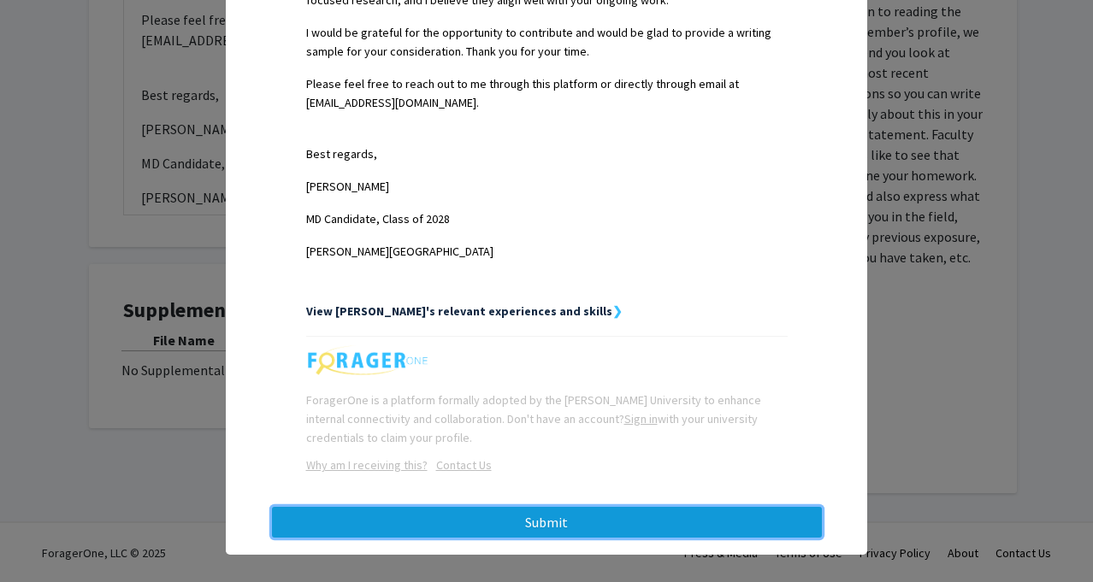
click at [513, 507] on button "Submit" at bounding box center [547, 522] width 550 height 31
